Goal: Task Accomplishment & Management: Use online tool/utility

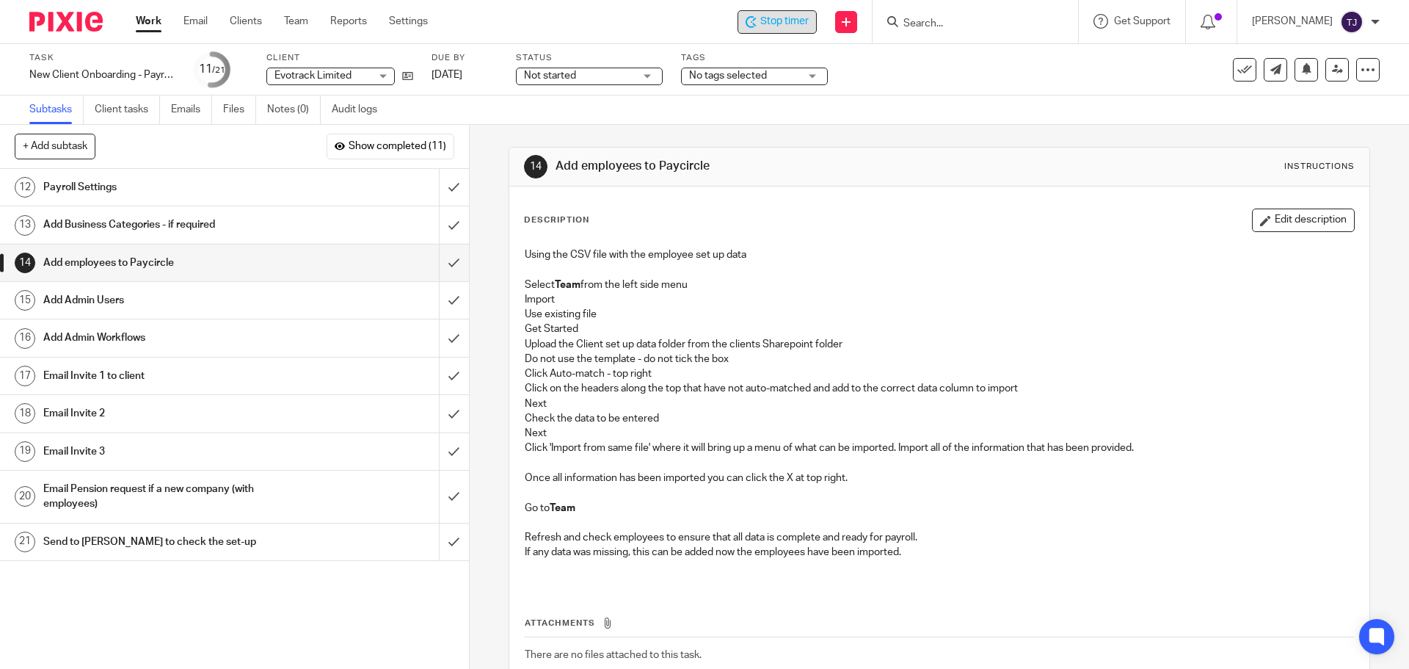
click at [809, 26] on span "Stop timer" at bounding box center [784, 21] width 48 height 15
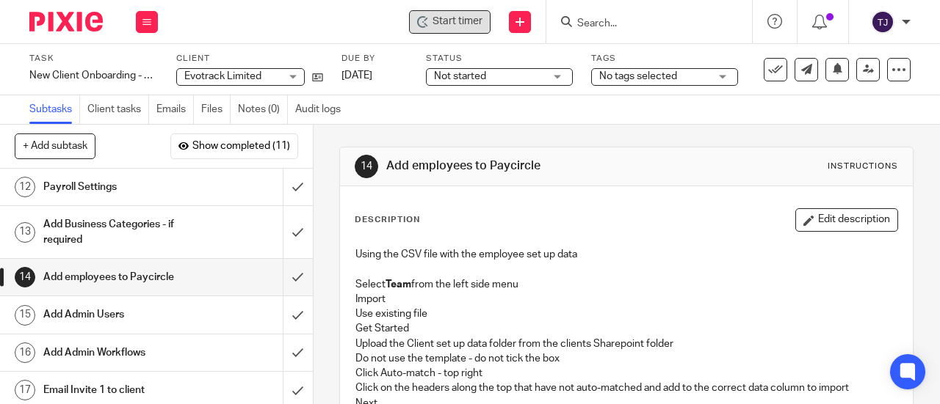
click at [355, 11] on div "Start timer Send new email Create task Add client Get Support Contact via email…" at bounding box center [555, 21] width 767 height 43
drag, startPoint x: 285, startPoint y: 274, endPoint x: 280, endPoint y: 266, distance: 9.2
click at [283, 272] on input "submit" at bounding box center [156, 277] width 313 height 37
drag, startPoint x: 275, startPoint y: 233, endPoint x: 281, endPoint y: 209, distance: 24.4
click at [275, 230] on input "submit" at bounding box center [156, 232] width 313 height 52
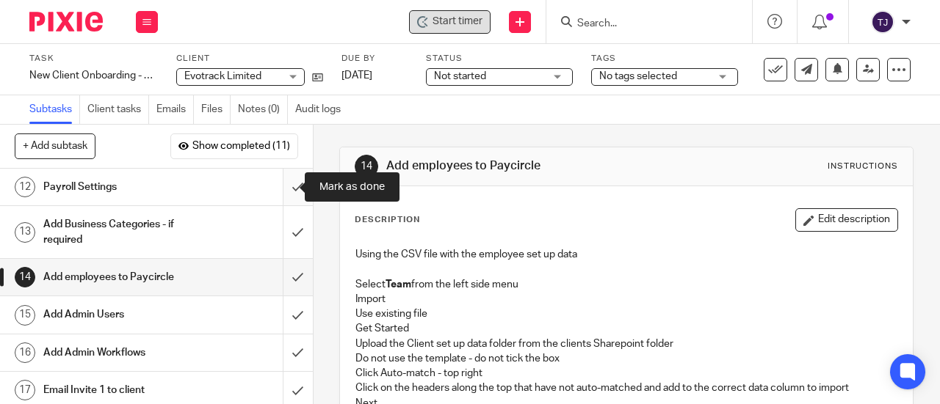
click at [280, 189] on input "submit" at bounding box center [156, 187] width 313 height 37
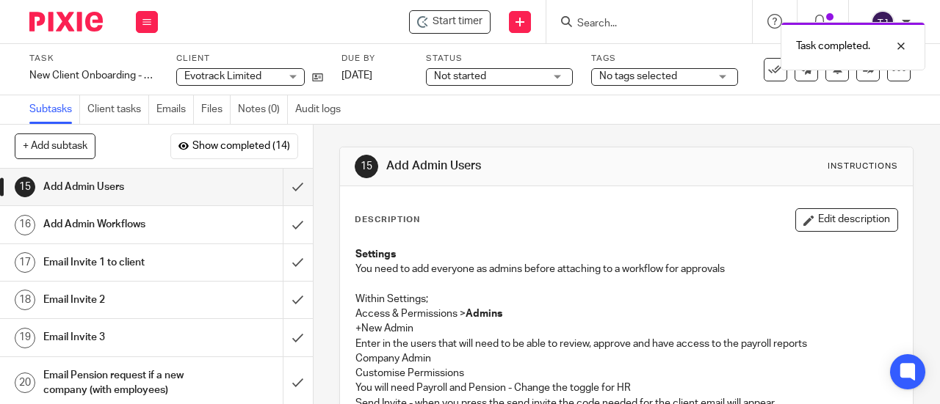
click at [472, 77] on span "Not started" at bounding box center [460, 76] width 52 height 10
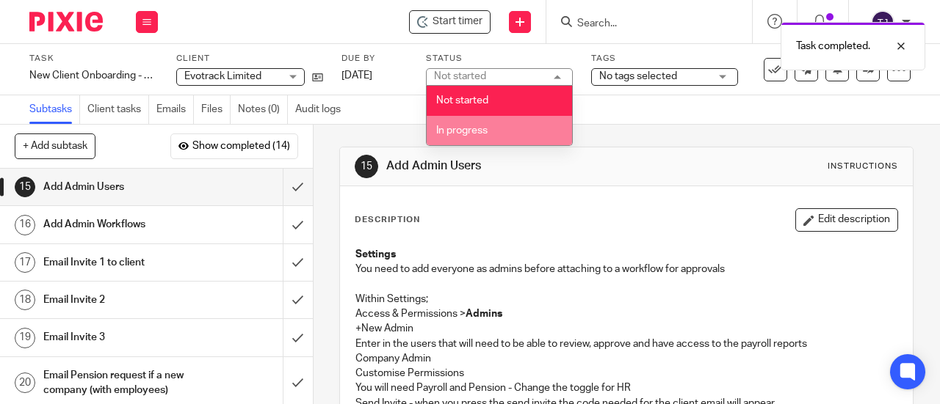
click at [481, 130] on span "In progress" at bounding box center [461, 131] width 51 height 10
